Goal: Transaction & Acquisition: Purchase product/service

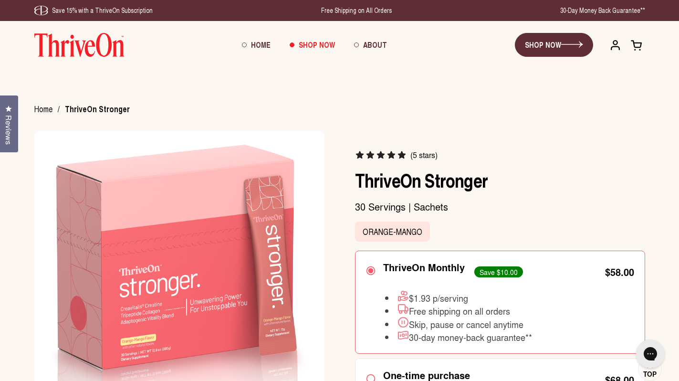
click at [634, 42] on span at bounding box center [637, 45] width 12 height 12
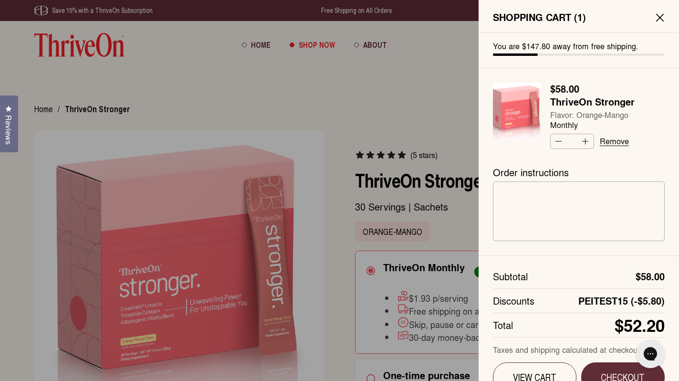
click at [658, 20] on icon at bounding box center [660, 18] width 8 height 8
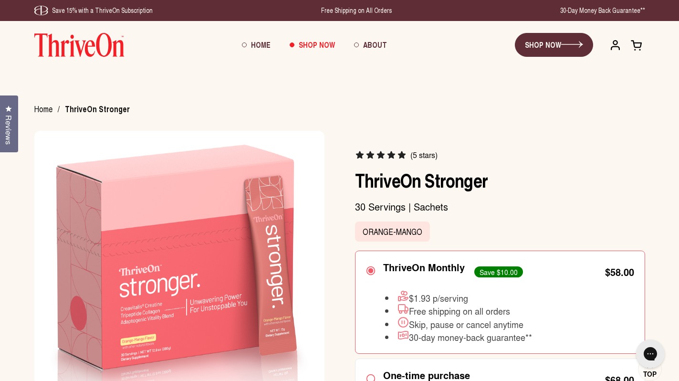
click at [78, 42] on img at bounding box center [79, 45] width 90 height 24
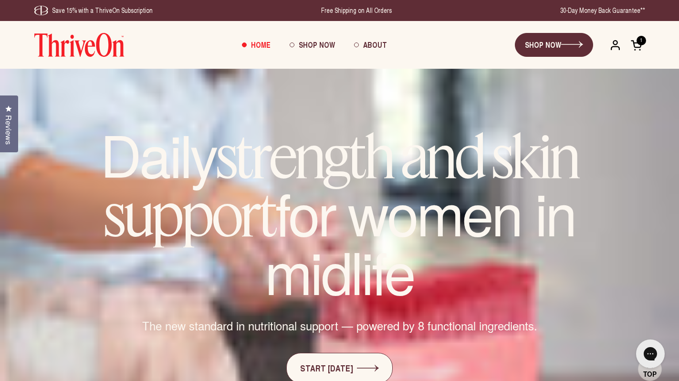
click at [637, 45] on span at bounding box center [637, 45] width 12 height 12
click at [642, 48] on span at bounding box center [637, 45] width 12 height 12
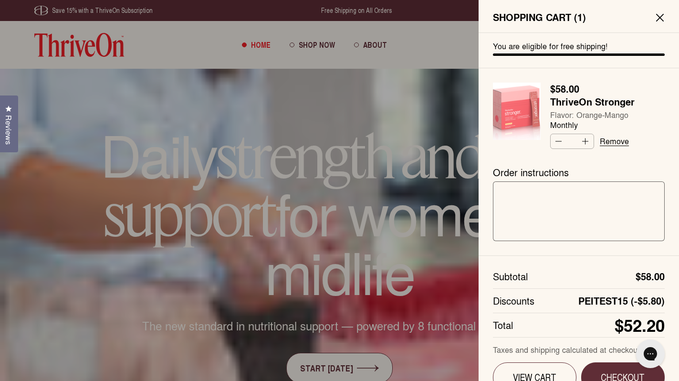
scroll to position [26, 0]
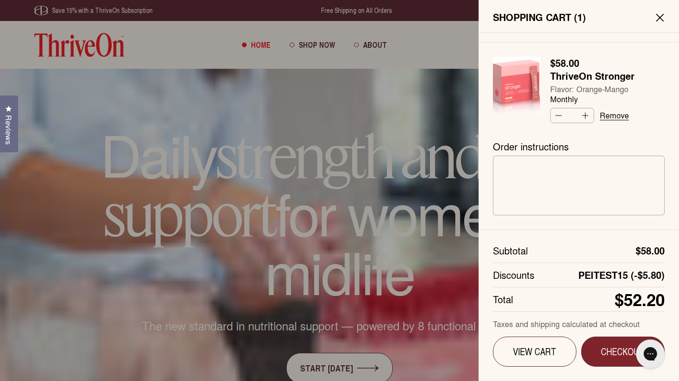
click at [600, 343] on button "Checkout" at bounding box center [623, 351] width 84 height 30
